Goal: Task Accomplishment & Management: Use online tool/utility

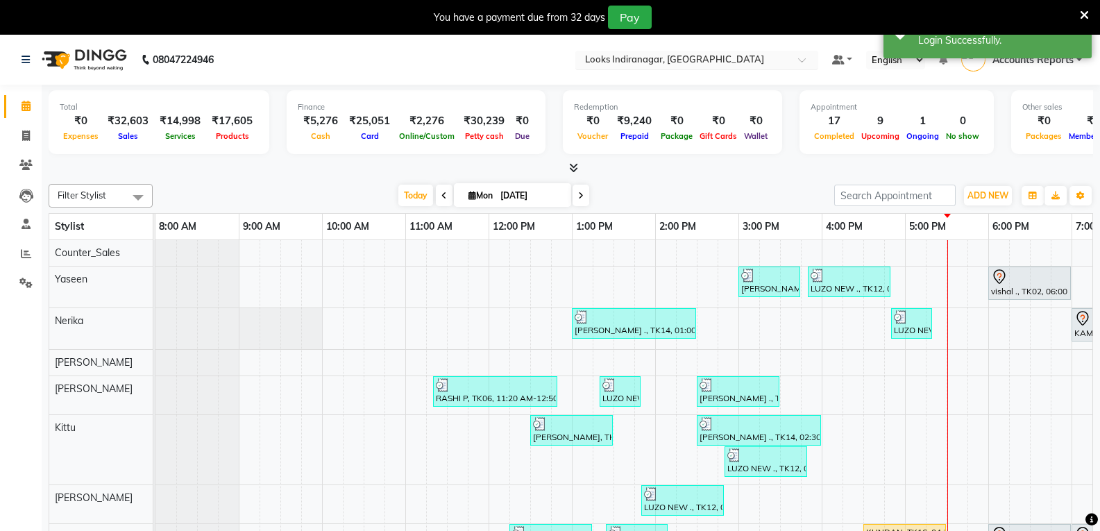
click at [785, 51] on div "Select Location × Looks Indiranagar, Bengaluru" at bounding box center [696, 60] width 243 height 19
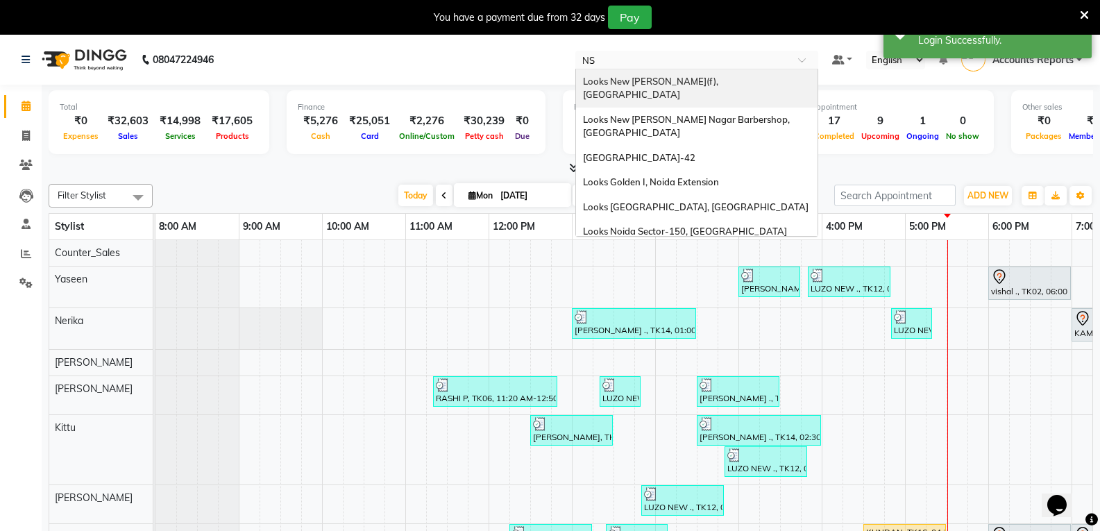
type input "NSP"
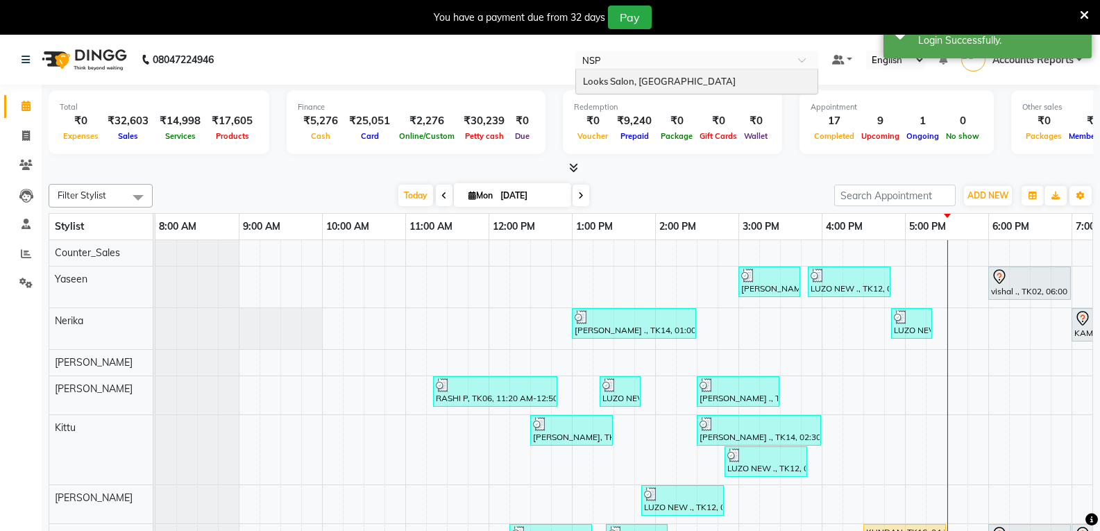
click at [589, 74] on div "Looks Salon, [GEOGRAPHIC_DATA]" at bounding box center [696, 81] width 241 height 25
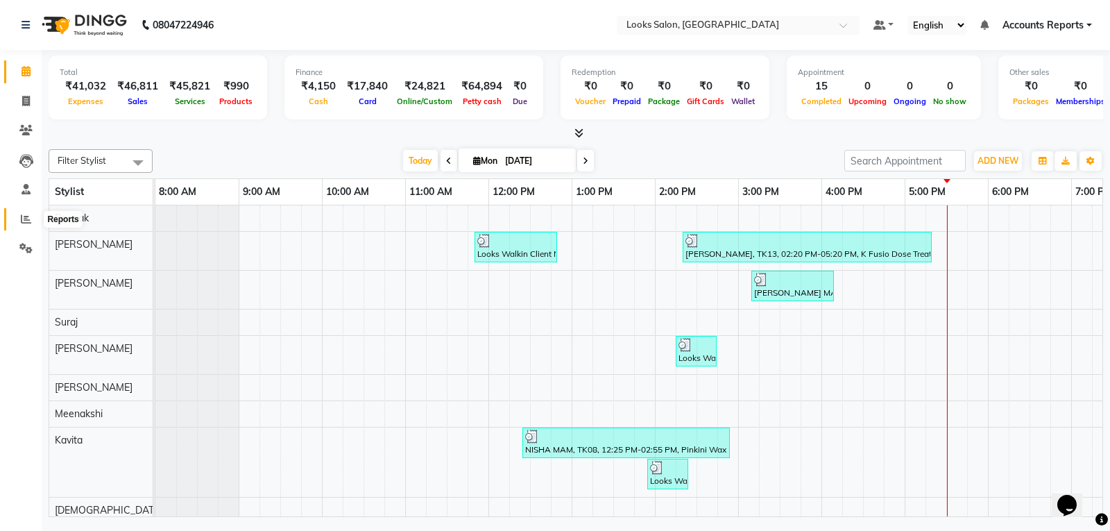
click at [21, 216] on icon at bounding box center [26, 219] width 10 height 10
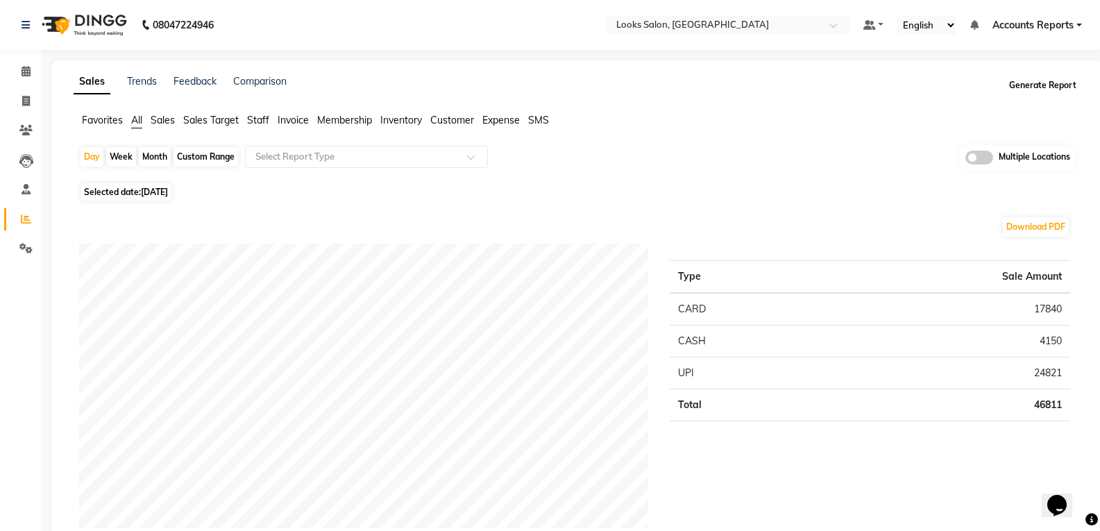
click at [1028, 80] on button "Generate Report" at bounding box center [1042, 85] width 74 height 19
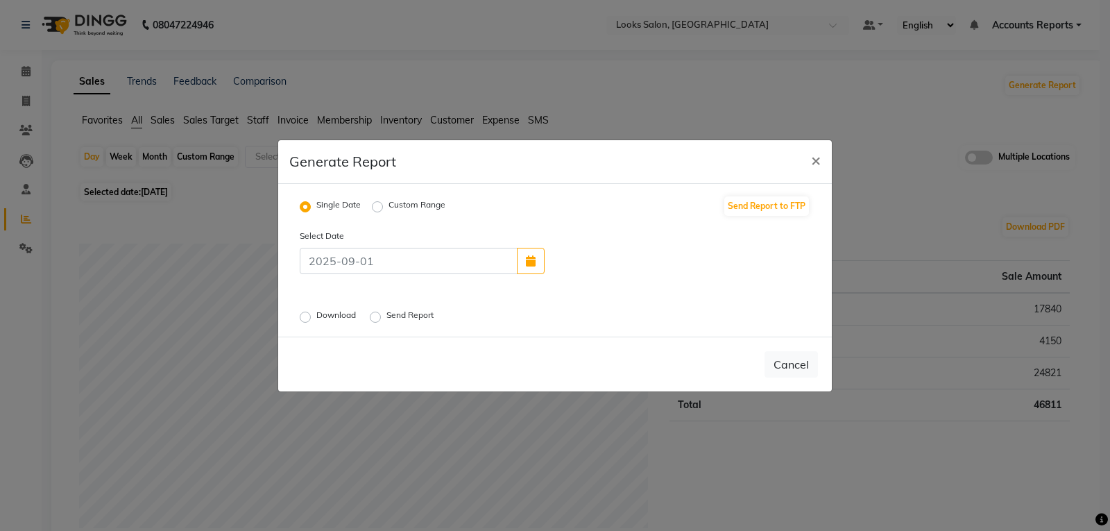
click at [389, 203] on label "Custom Range" at bounding box center [417, 206] width 57 height 17
click at [382, 203] on input "Custom Range" at bounding box center [380, 206] width 10 height 10
radio input "true"
select select "9"
select select "2025"
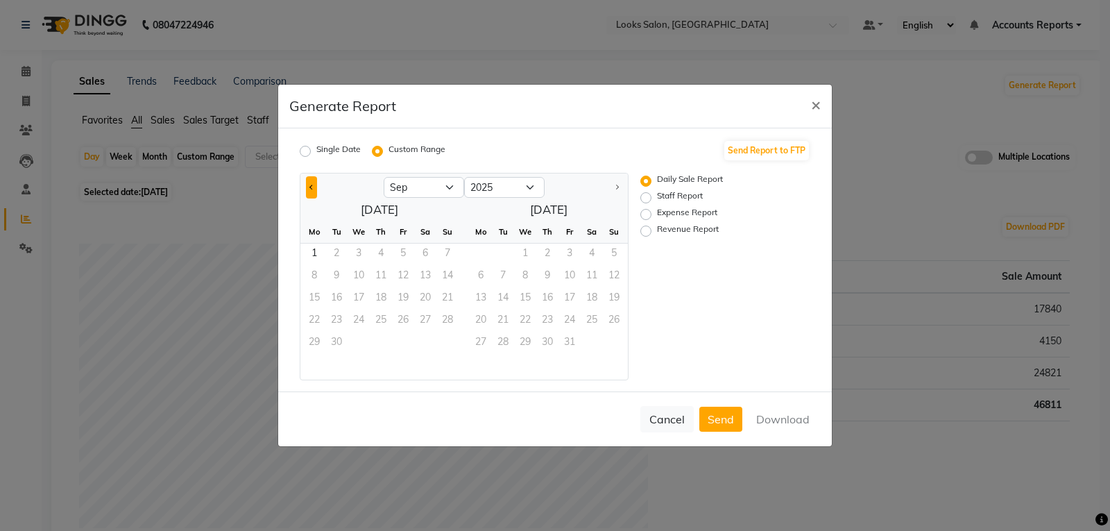
click at [312, 181] on button "Previous month" at bounding box center [311, 187] width 11 height 22
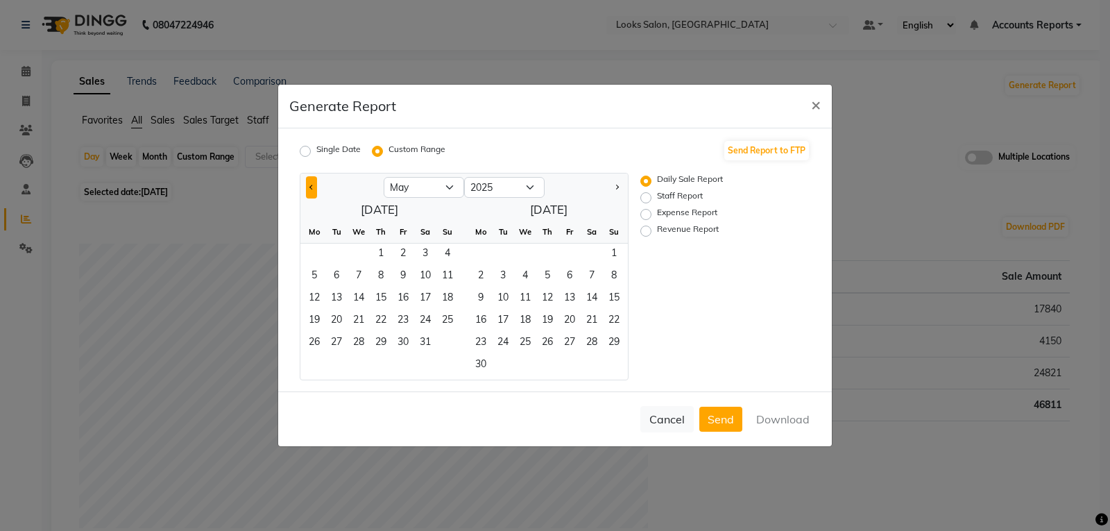
select select "4"
click at [337, 246] on span "1" at bounding box center [336, 255] width 22 height 22
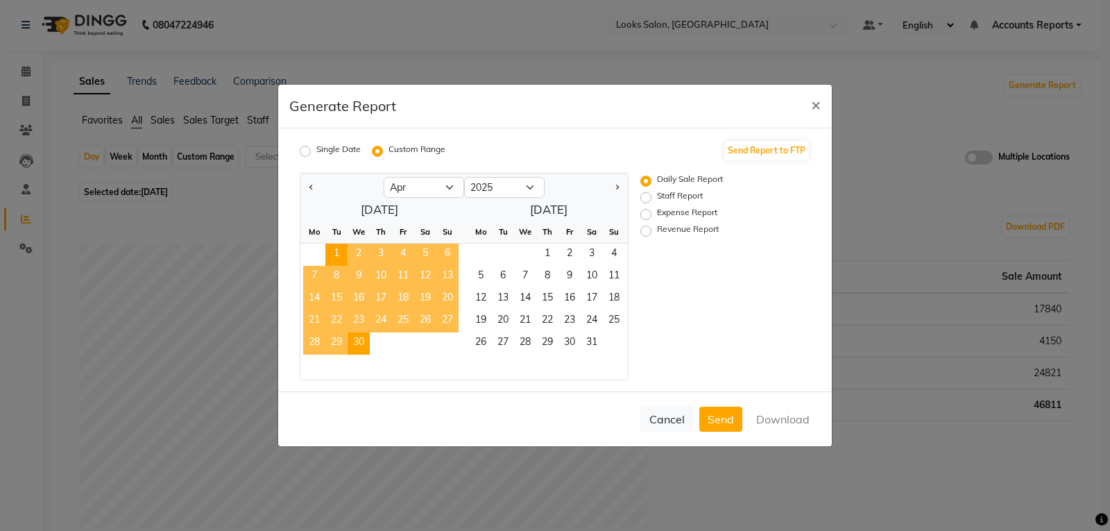
click at [359, 340] on span "30" at bounding box center [359, 343] width 22 height 22
click at [657, 214] on label "Expense Report" at bounding box center [687, 214] width 60 height 17
click at [647, 214] on input "Expense Report" at bounding box center [648, 215] width 10 height 10
radio input "true"
click at [770, 417] on button "Download" at bounding box center [783, 419] width 70 height 25
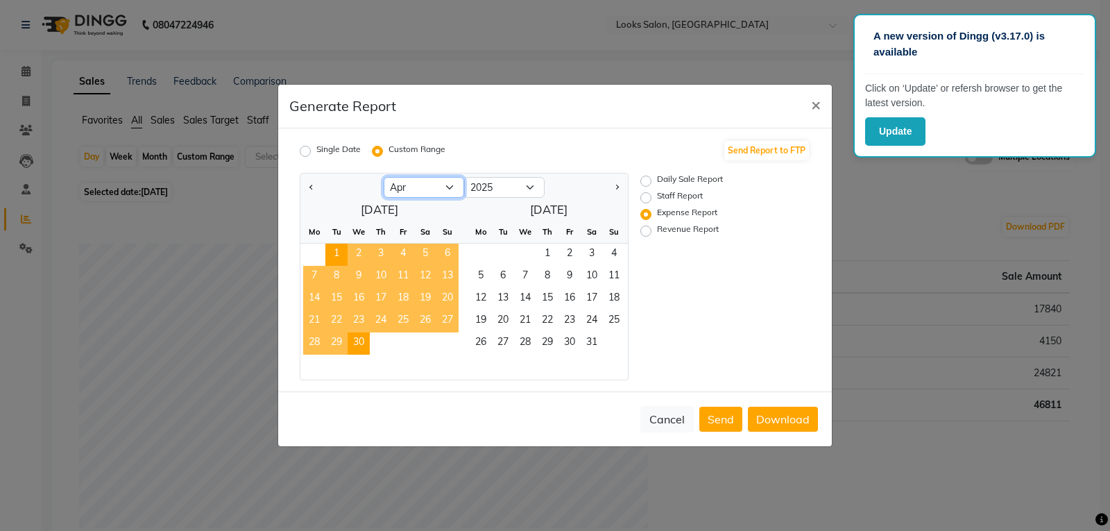
click at [449, 185] on select "Jan Feb Mar Apr May Jun [DATE] Aug Sep" at bounding box center [424, 187] width 80 height 21
select select "5"
click at [384, 177] on select "Jan Feb Mar Apr May Jun [DATE] Aug Sep" at bounding box center [424, 187] width 80 height 21
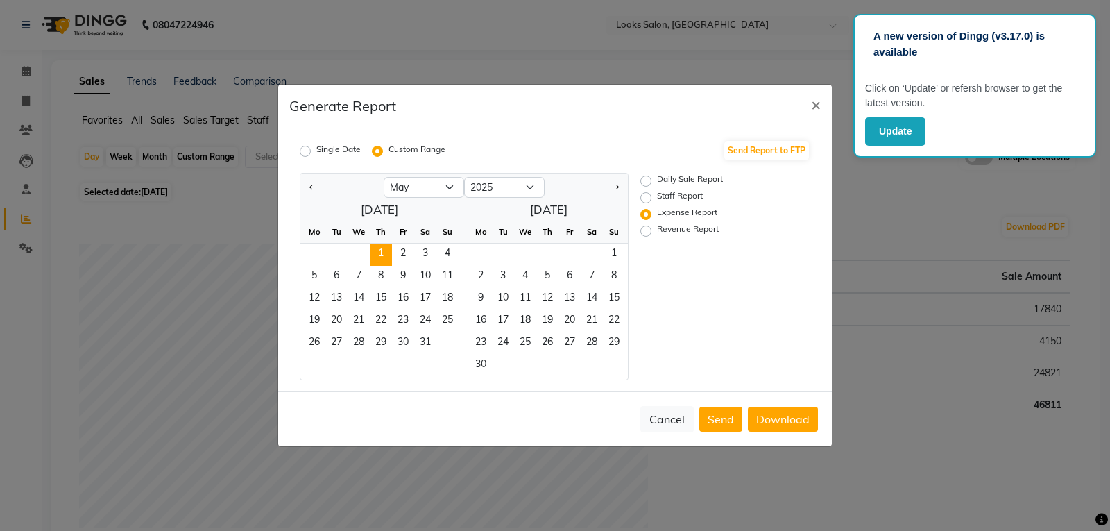
click at [380, 251] on span "1" at bounding box center [381, 255] width 22 height 22
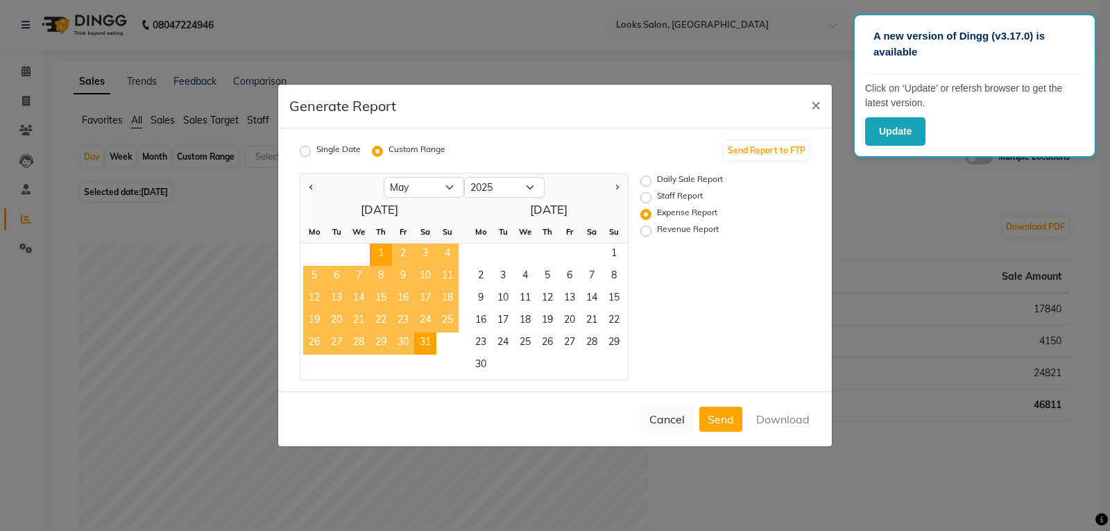
click at [430, 341] on span "31" at bounding box center [425, 343] width 22 height 22
click at [775, 420] on button "Download" at bounding box center [783, 419] width 70 height 25
